Goal: Information Seeking & Learning: Learn about a topic

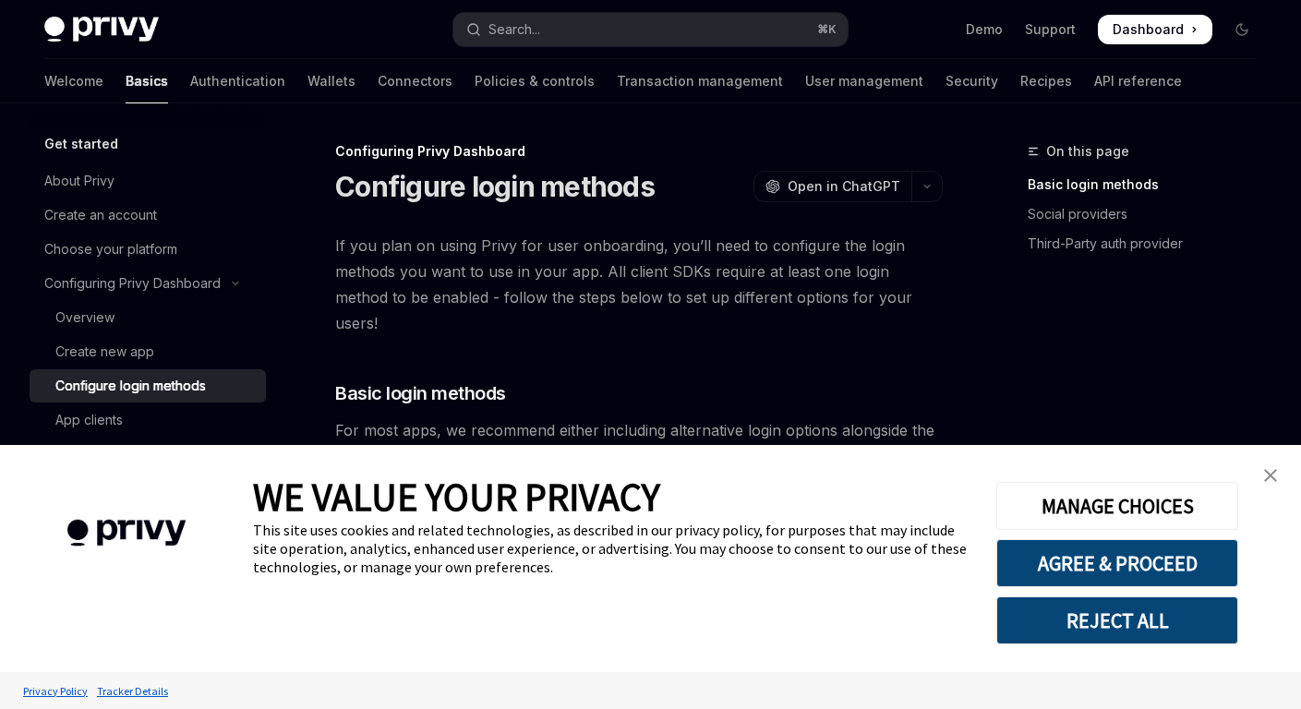
click at [1270, 472] on img "close banner" at bounding box center [1270, 475] width 13 height 13
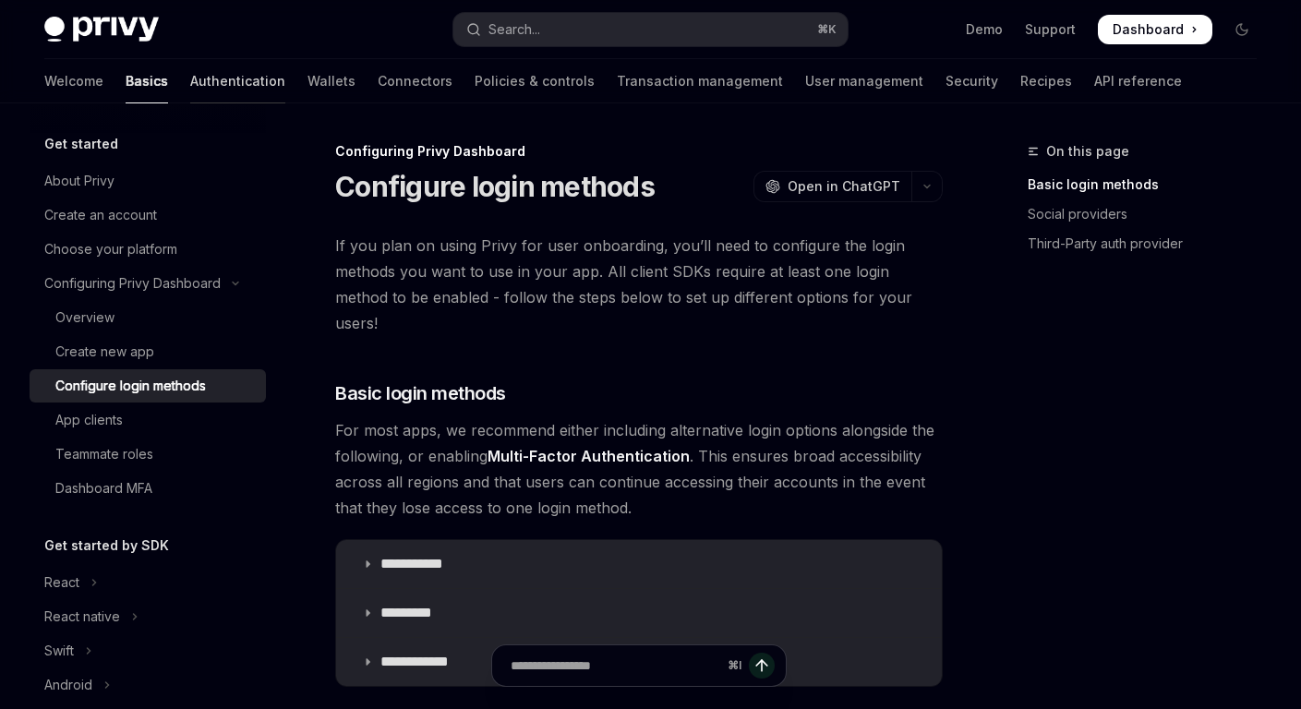
click at [190, 69] on link "Authentication" at bounding box center [237, 81] width 95 height 44
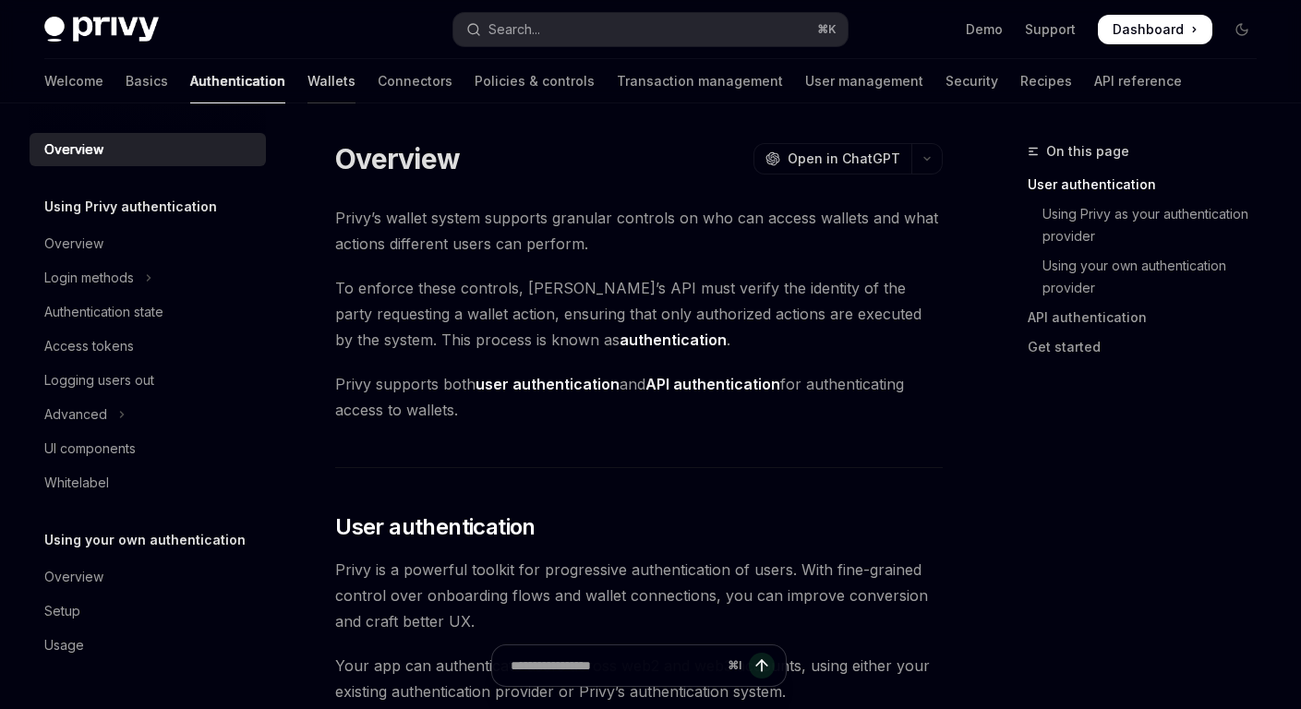
click at [307, 82] on link "Wallets" at bounding box center [331, 81] width 48 height 44
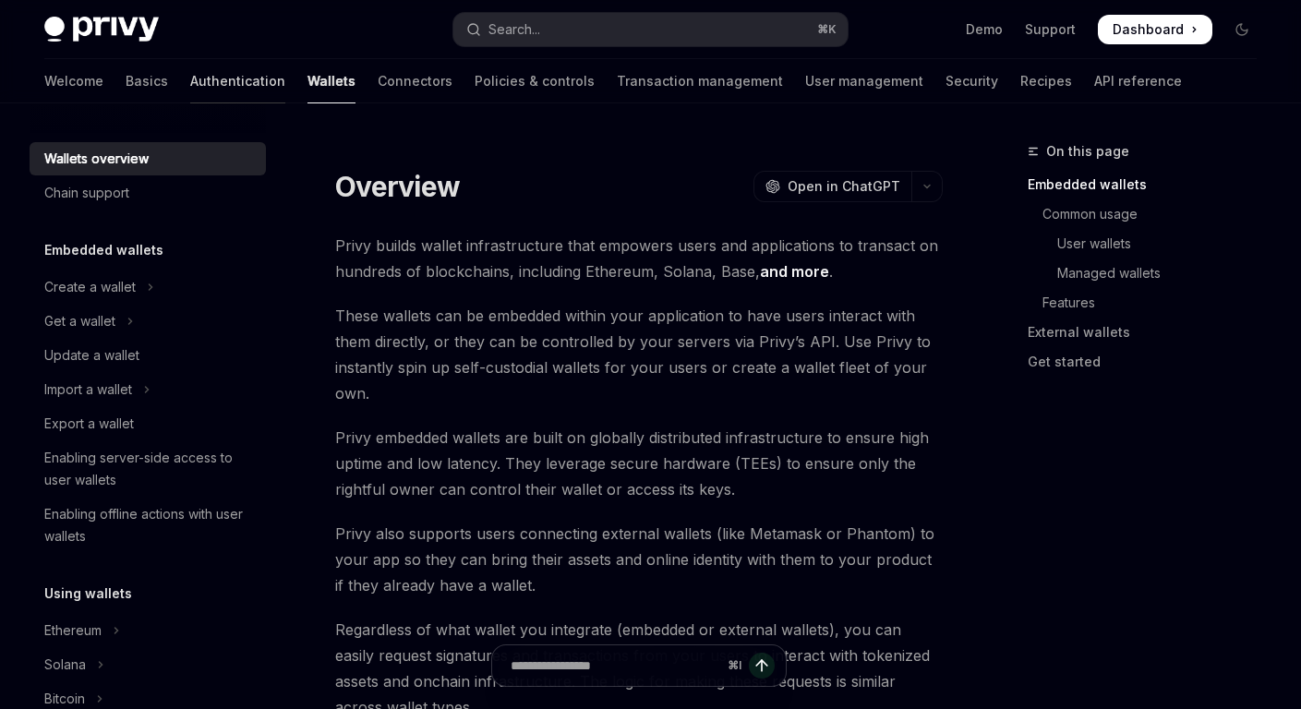
click at [190, 84] on link "Authentication" at bounding box center [237, 81] width 95 height 44
type textarea "*"
